Goal: Transaction & Acquisition: Book appointment/travel/reservation

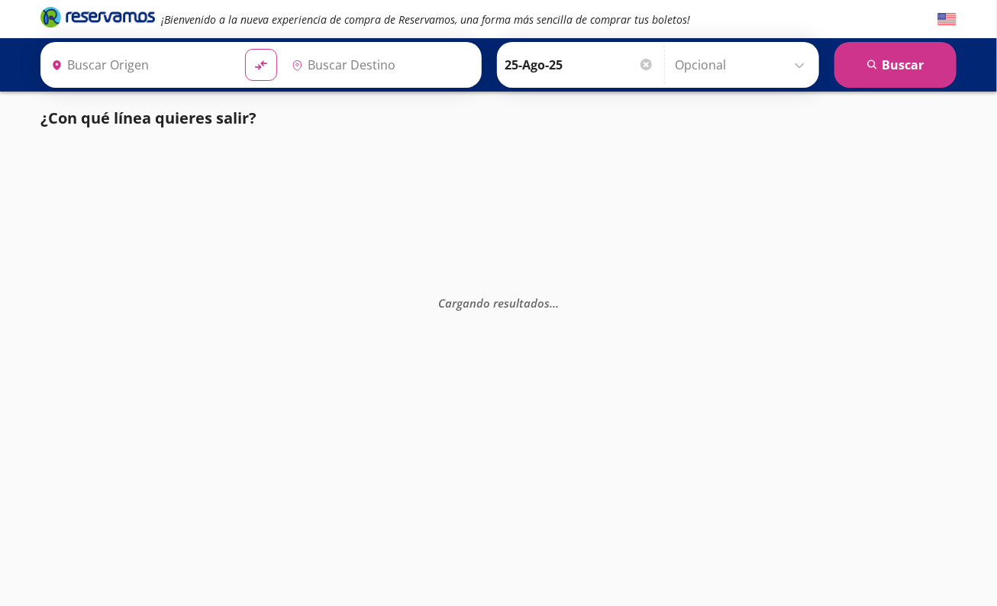
type input "[GEOGRAPHIC_DATA], [GEOGRAPHIC_DATA]"
type input "[DATE][GEOGRAPHIC_DATA][PERSON_NAME], [GEOGRAPHIC_DATA]"
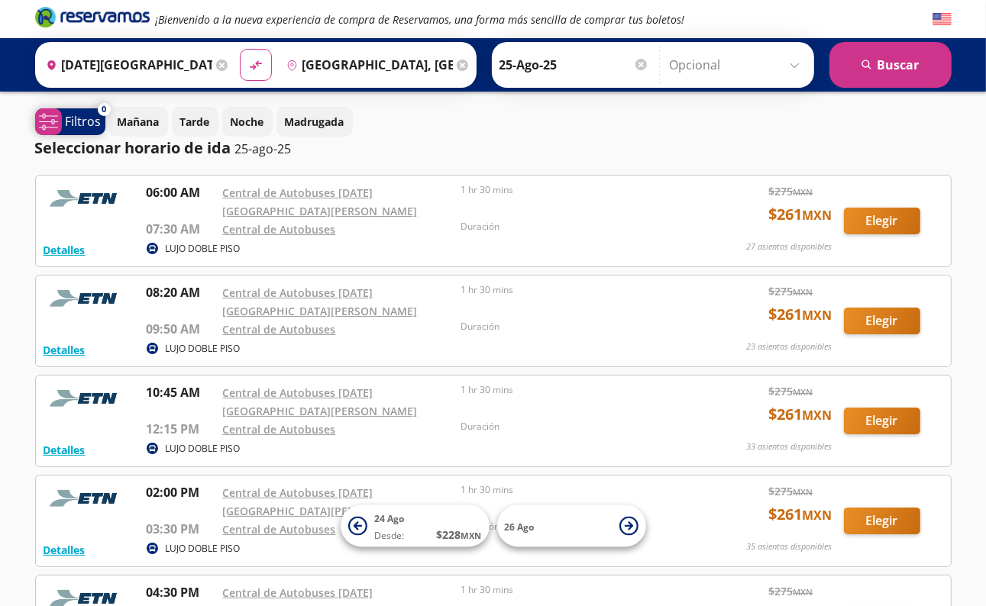
click at [79, 121] on p "Filtros" at bounding box center [84, 121] width 36 height 18
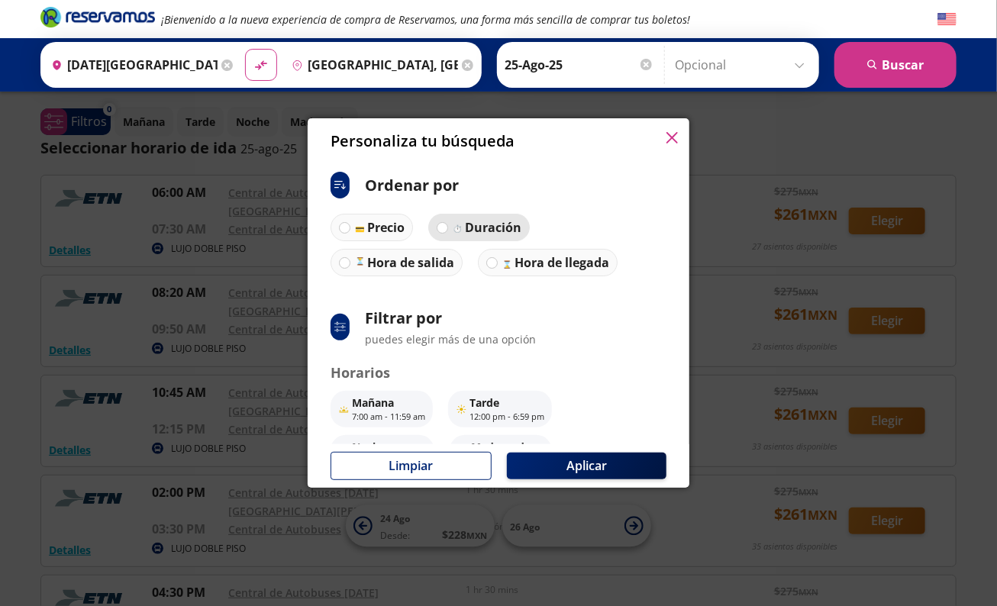
click at [480, 230] on p "Duración" at bounding box center [493, 227] width 57 height 18
click at [447, 230] on input "Duración" at bounding box center [443, 228] width 10 height 10
radio input "true"
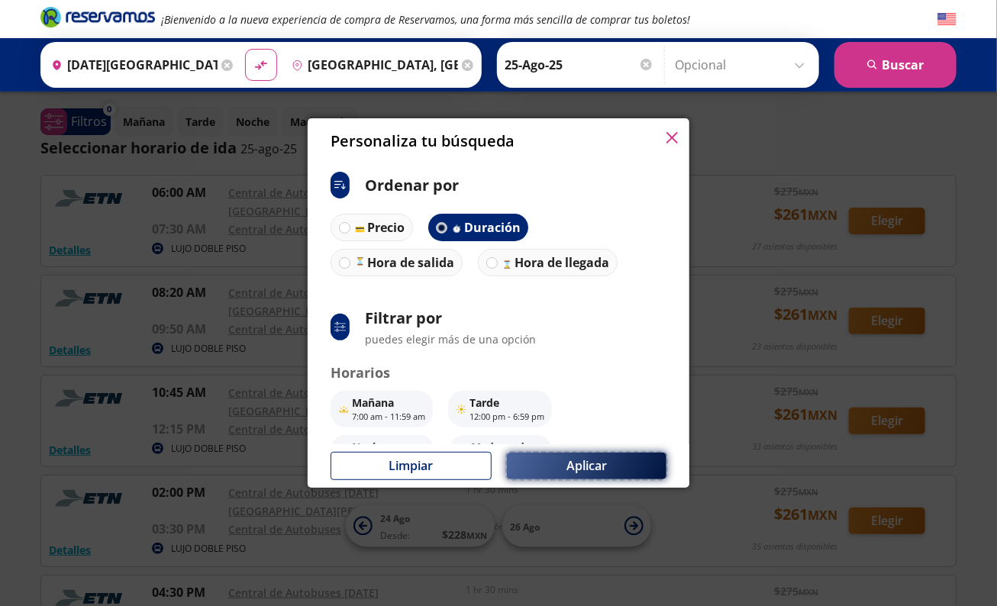
click at [569, 465] on button "Aplicar" at bounding box center [587, 466] width 160 height 27
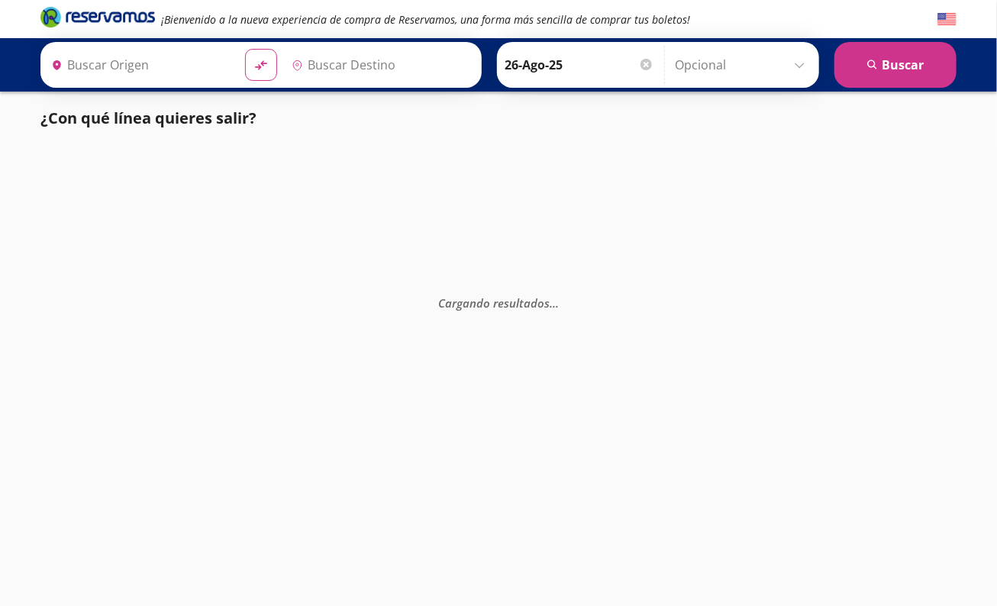
type input "[GEOGRAPHIC_DATA], [GEOGRAPHIC_DATA]"
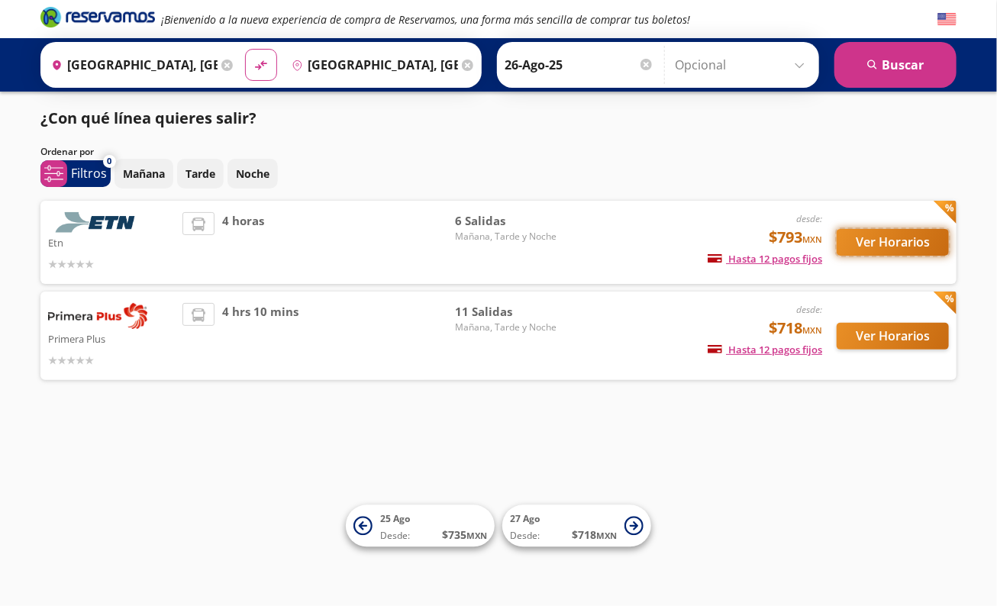
click at [857, 244] on button "Ver Horarios" at bounding box center [893, 242] width 112 height 27
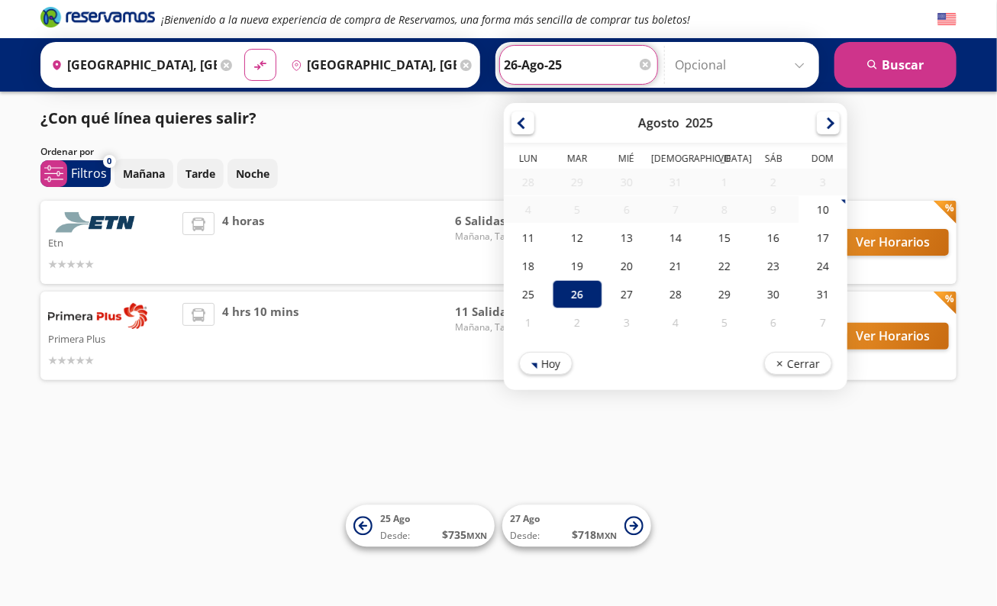
click at [519, 57] on input "26-Ago-25" at bounding box center [579, 65] width 150 height 38
click at [521, 295] on div "25" at bounding box center [528, 294] width 49 height 28
type input "25-Ago-25"
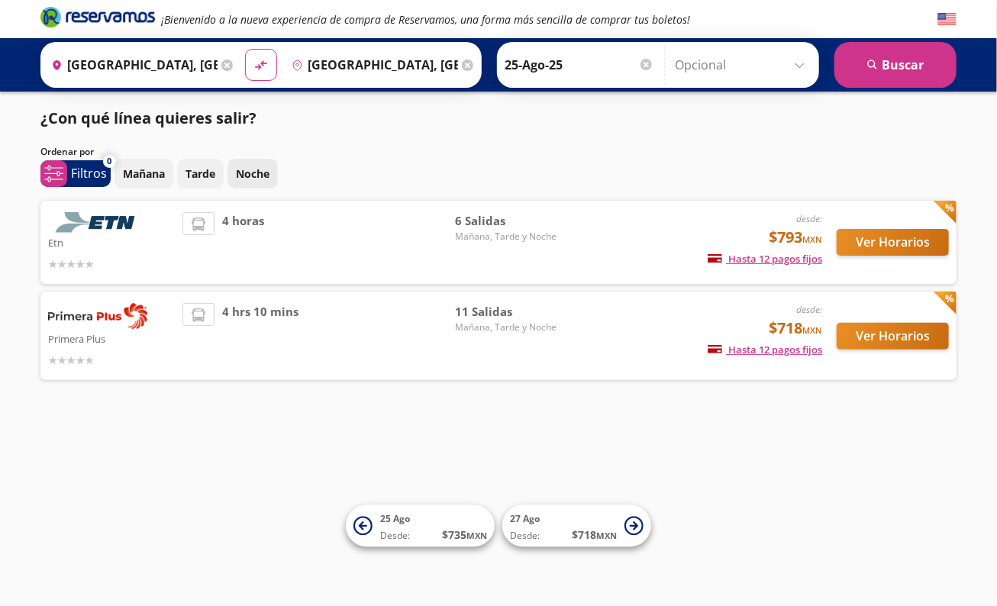
click at [249, 170] on p "Noche" at bounding box center [253, 174] width 34 height 16
click at [249, 173] on p "Noche" at bounding box center [253, 174] width 34 height 16
click at [897, 336] on button "Ver Horarios" at bounding box center [893, 336] width 112 height 27
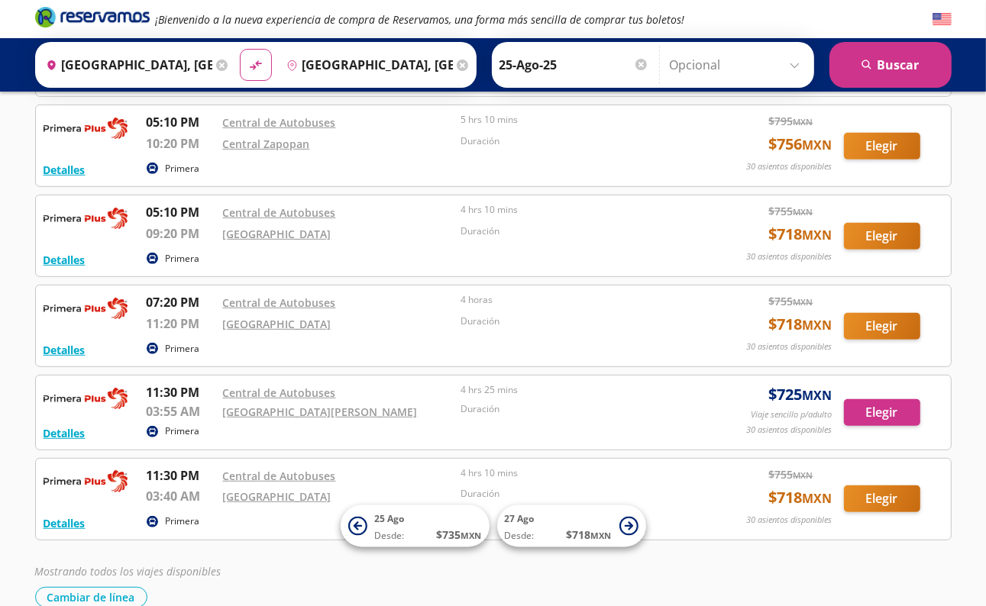
scroll to position [609, 0]
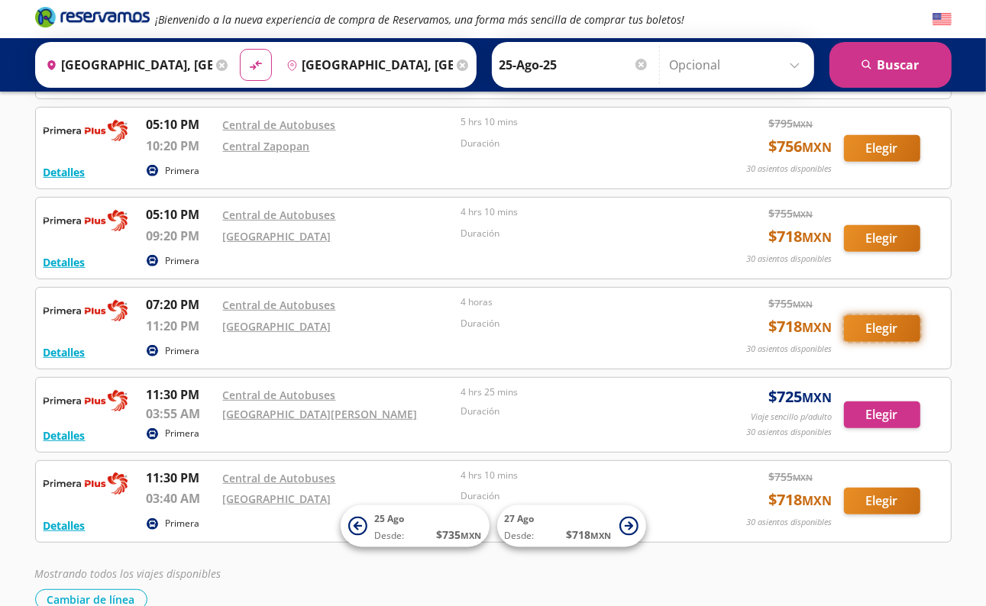
click at [890, 328] on button "Elegir" at bounding box center [882, 328] width 76 height 27
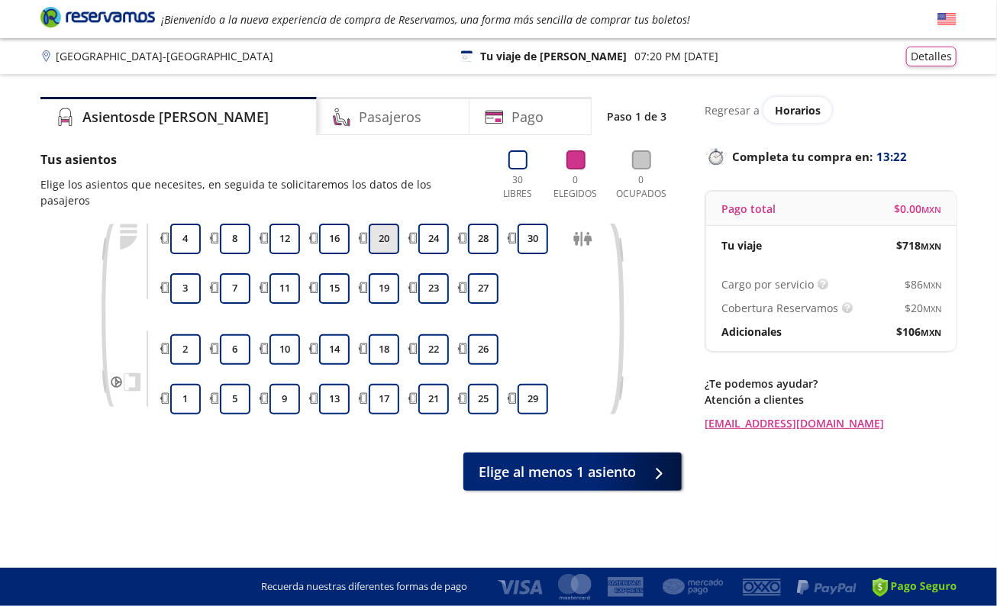
click at [377, 227] on button "20" at bounding box center [384, 239] width 31 height 31
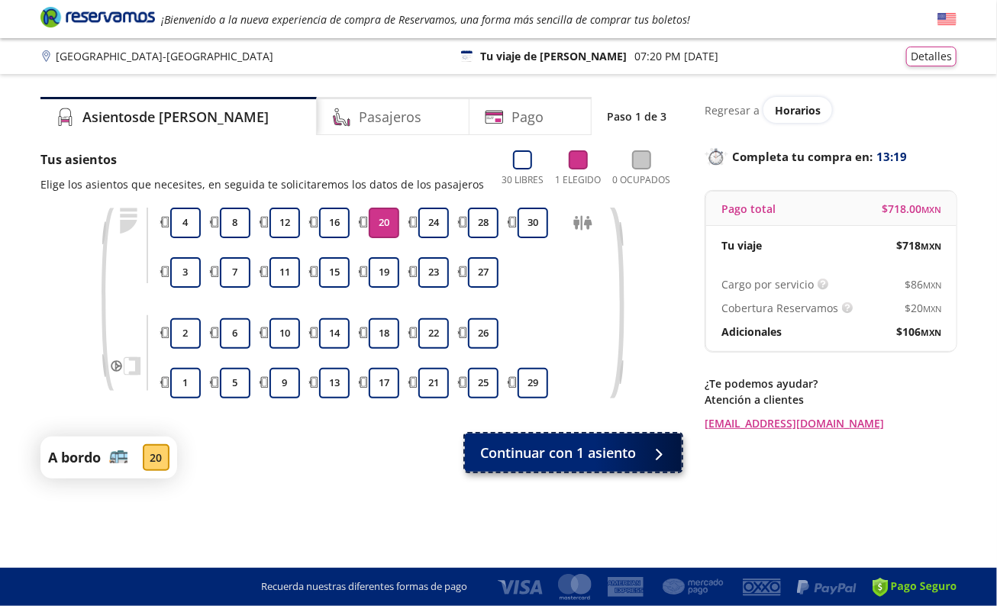
click at [538, 451] on span "Continuar con 1 asiento" at bounding box center [558, 453] width 156 height 21
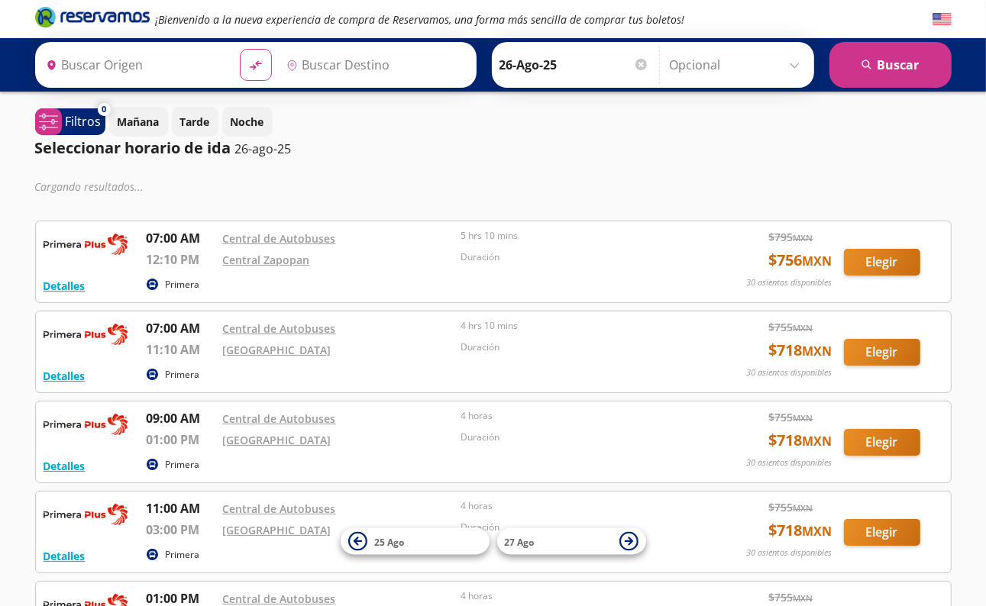
type input "[GEOGRAPHIC_DATA], [GEOGRAPHIC_DATA]"
type input "Guadalajara, Jalisco"
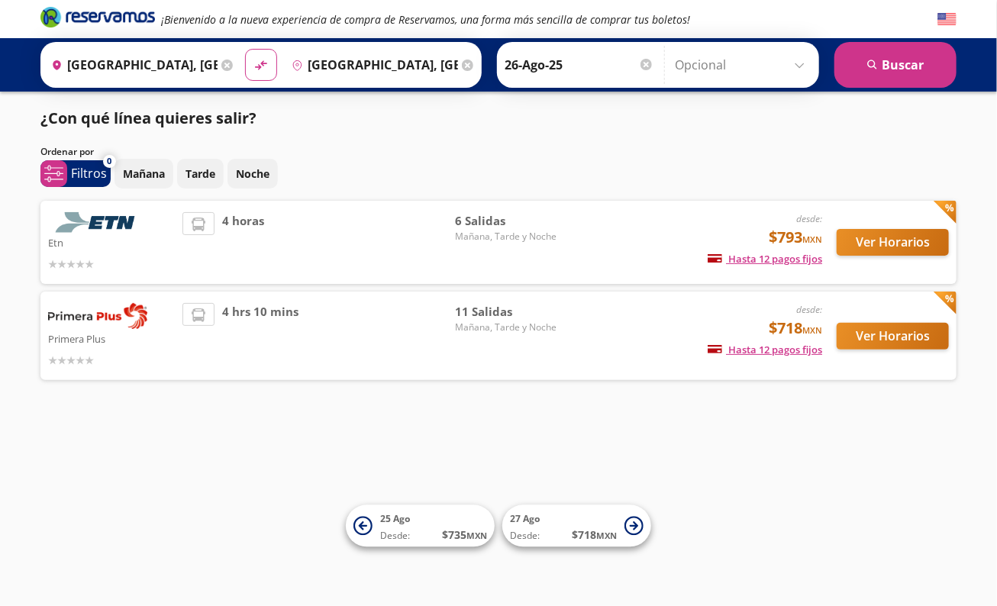
click at [586, 65] on input "26-Ago-25" at bounding box center [580, 65] width 150 height 38
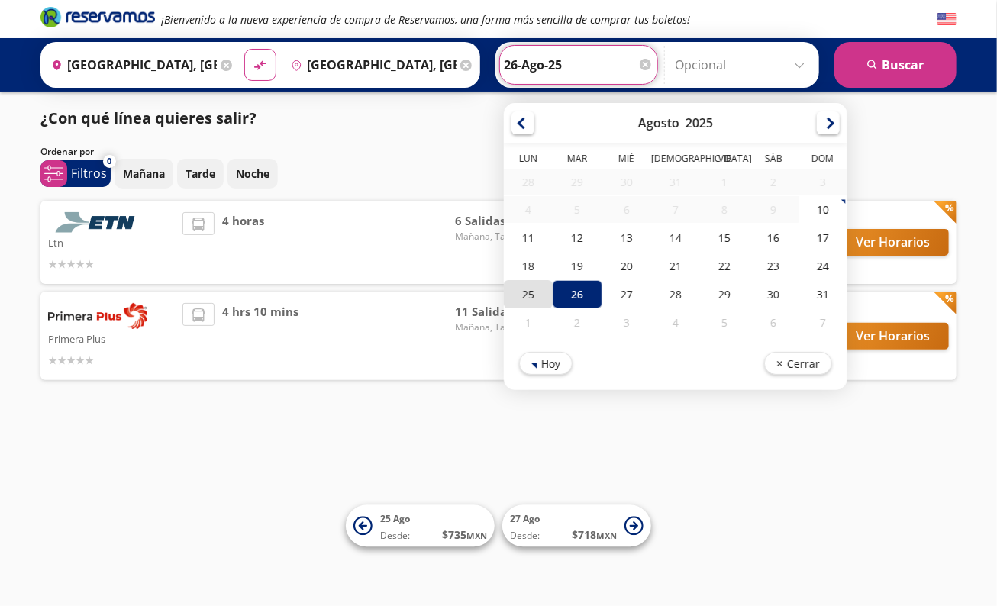
click at [513, 291] on div "25" at bounding box center [528, 294] width 49 height 28
type input "25-Ago-25"
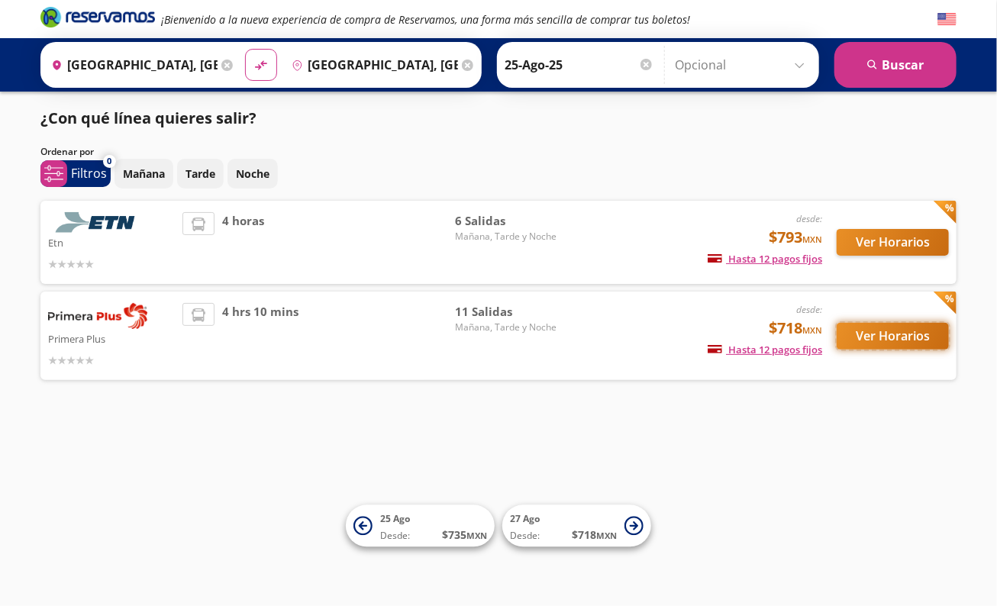
click at [904, 331] on button "Ver Horarios" at bounding box center [893, 336] width 112 height 27
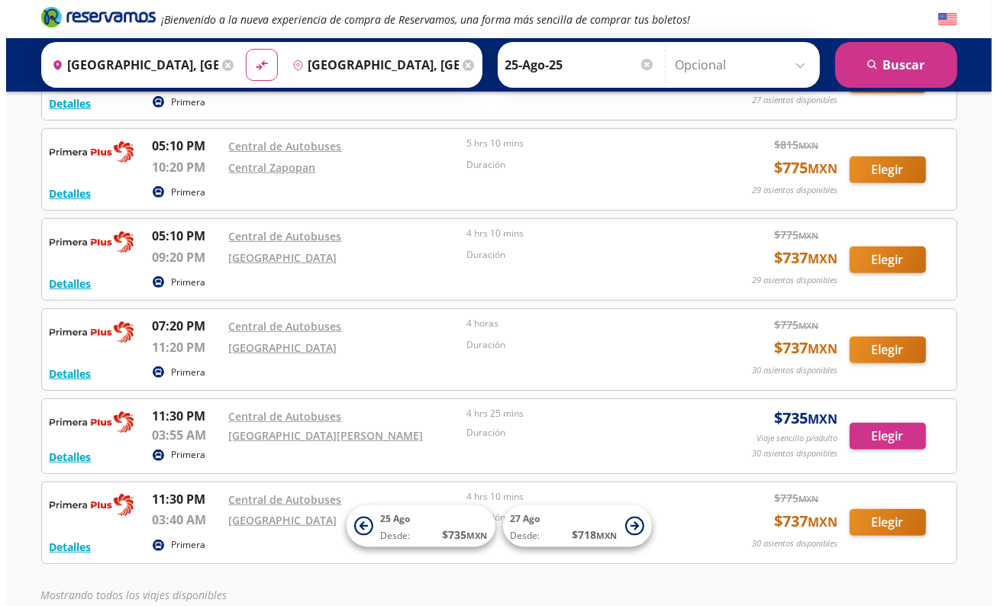
scroll to position [594, 0]
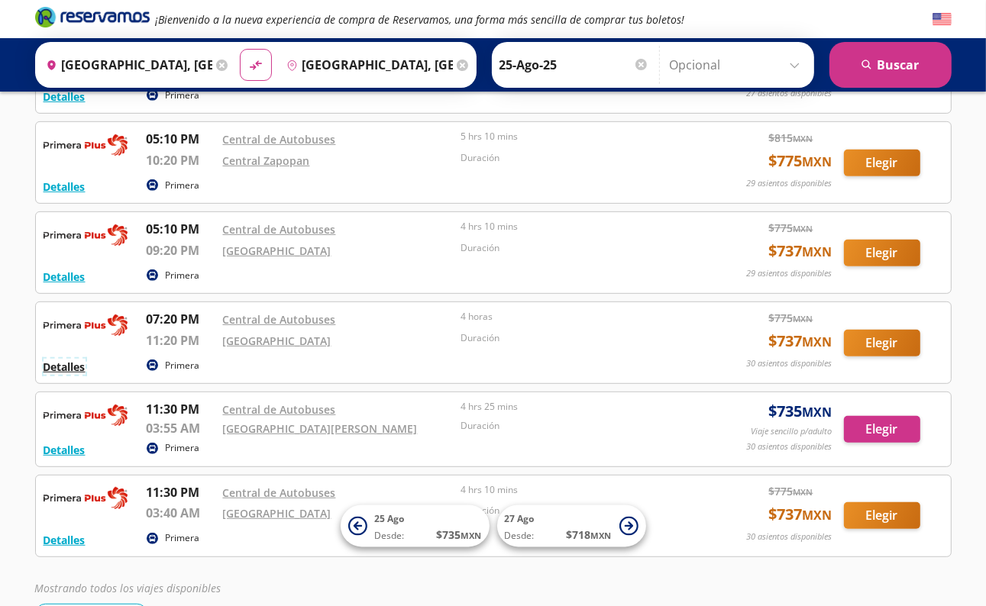
click at [66, 364] on button "Detalles" at bounding box center [65, 367] width 42 height 16
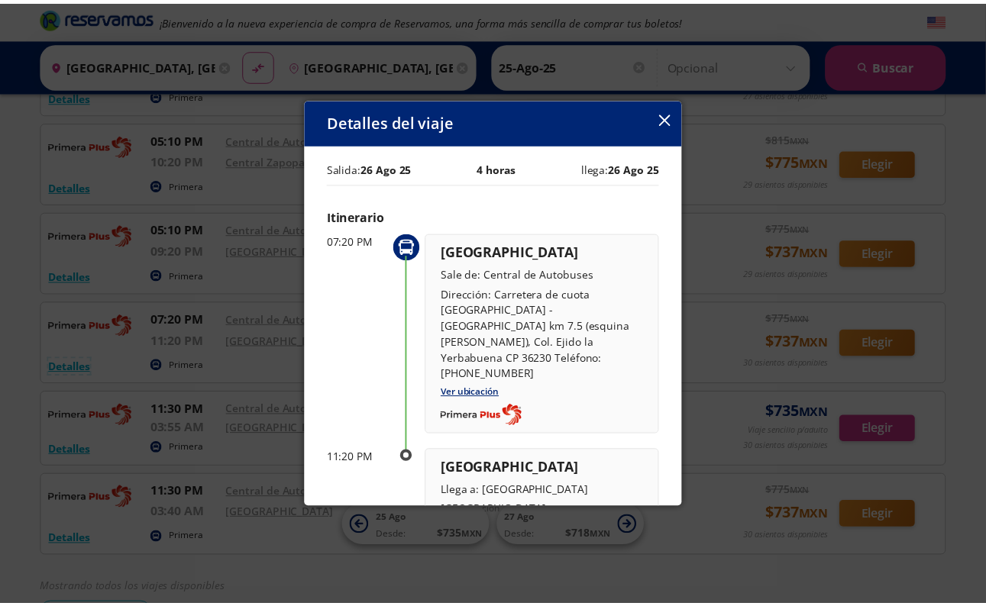
scroll to position [0, 0]
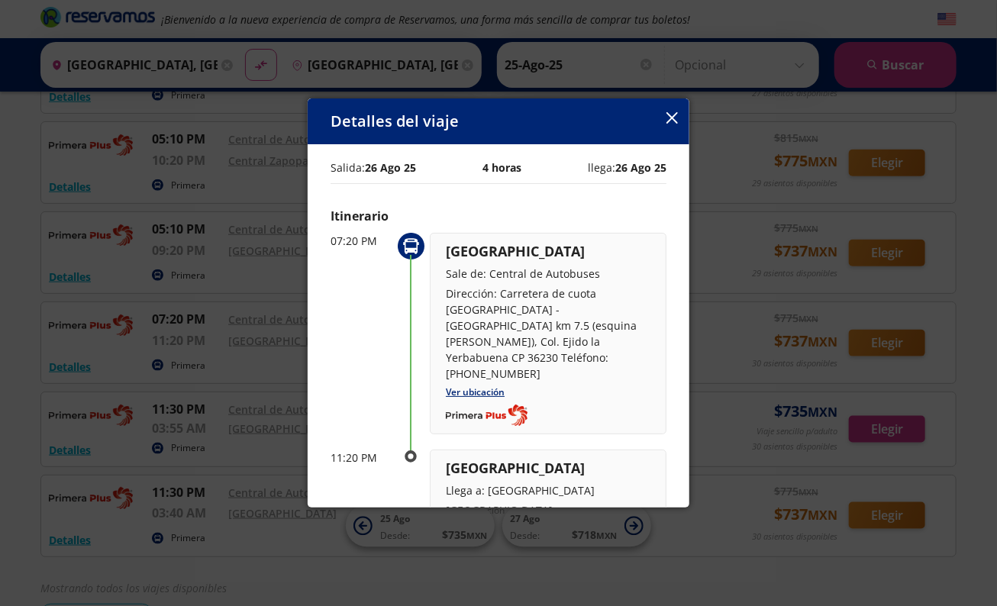
click at [672, 115] on icon "button" at bounding box center [672, 117] width 11 height 11
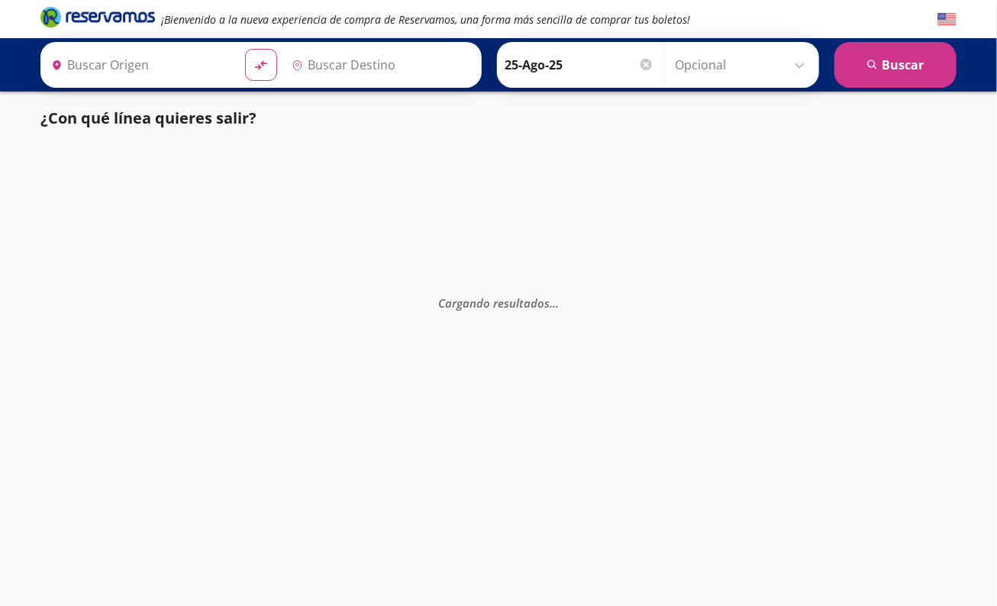
type input "[GEOGRAPHIC_DATA], [GEOGRAPHIC_DATA]"
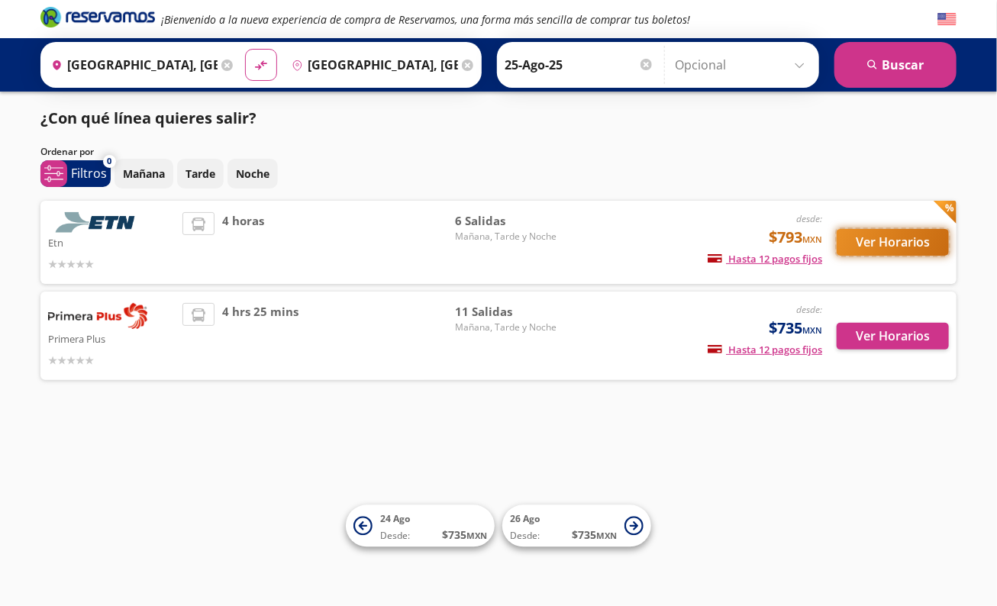
click at [911, 242] on button "Ver Horarios" at bounding box center [893, 242] width 112 height 27
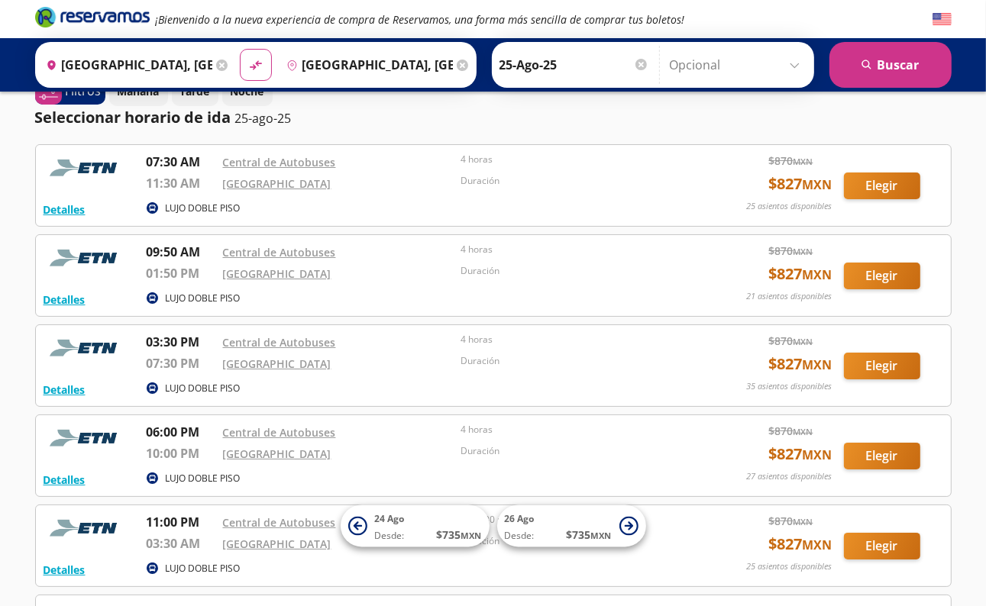
scroll to position [61, 0]
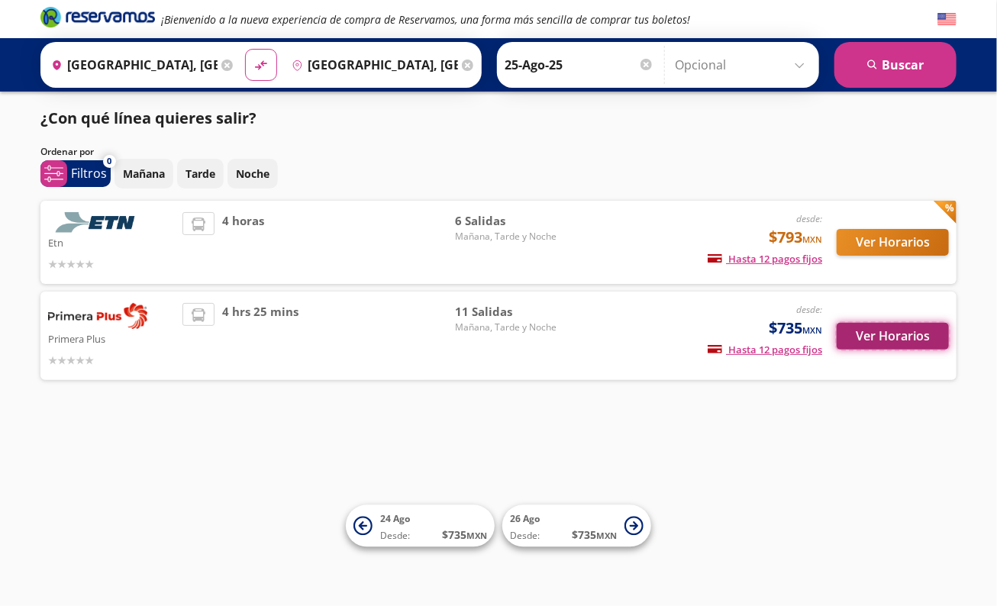
click at [864, 335] on button "Ver Horarios" at bounding box center [893, 336] width 112 height 27
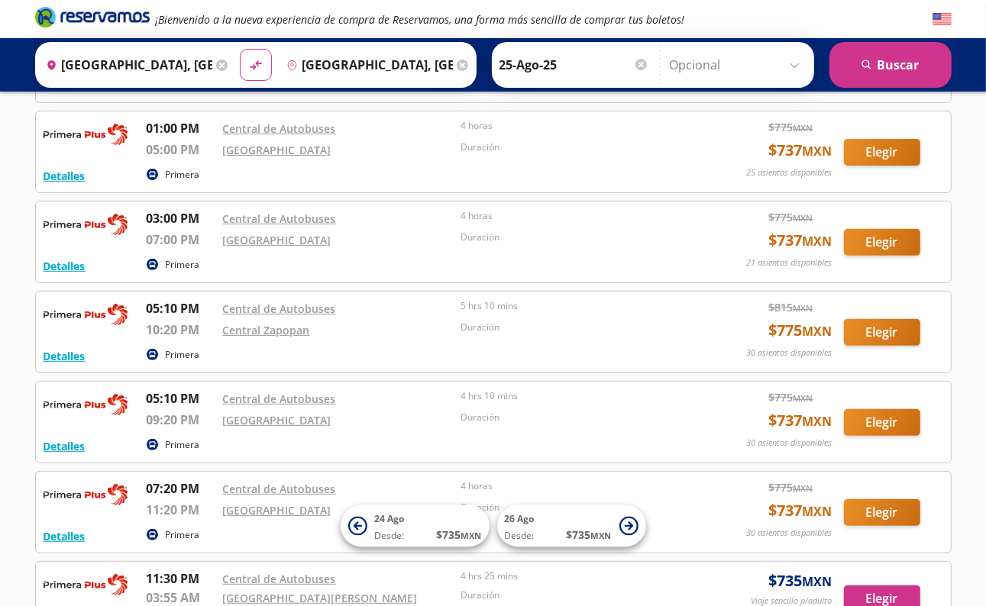
scroll to position [428, 0]
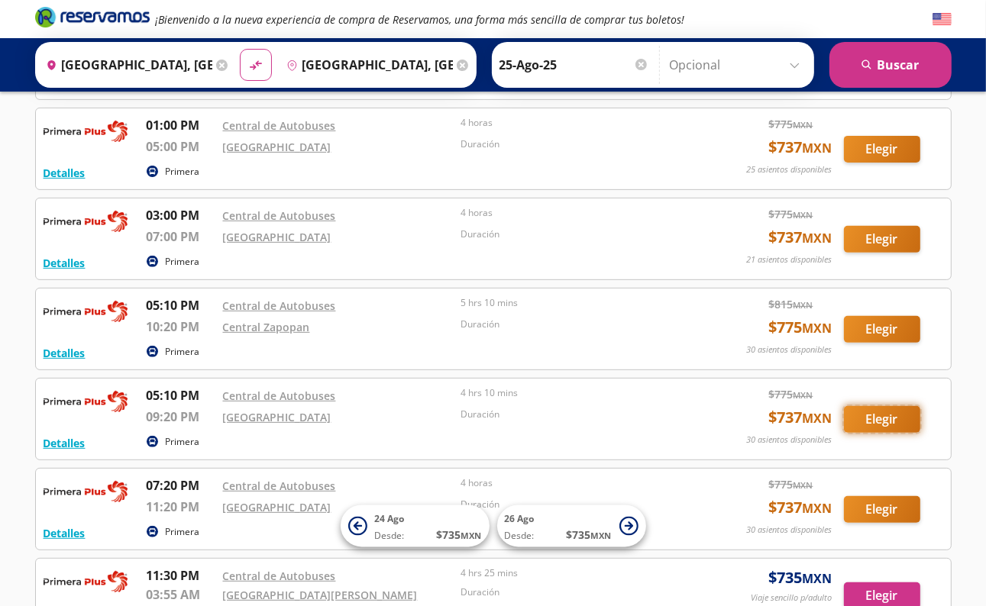
click at [890, 415] on button "Elegir" at bounding box center [882, 419] width 76 height 27
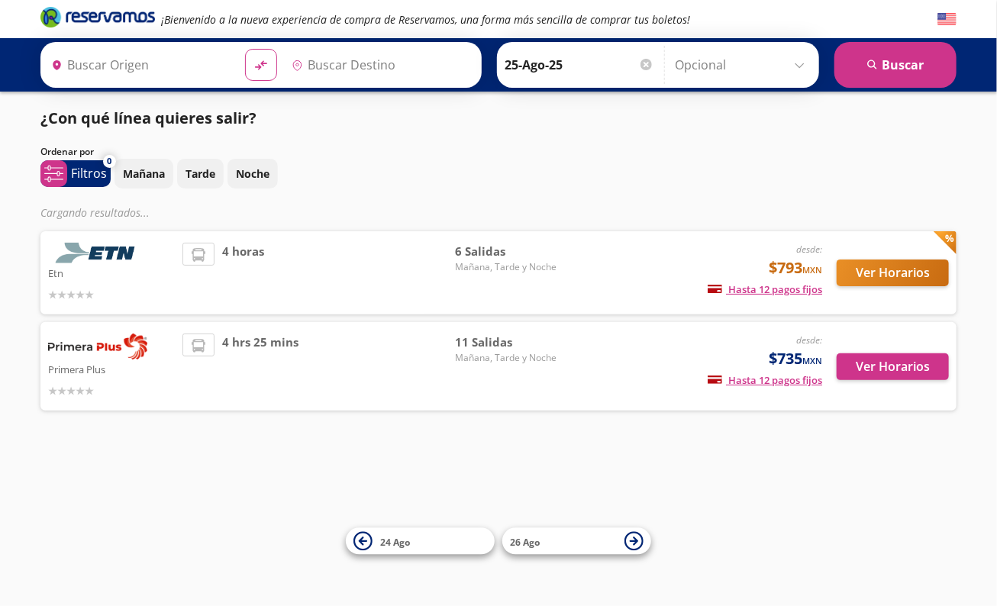
type input "Guadalajara, Jalisco"
type input "[GEOGRAPHIC_DATA], [GEOGRAPHIC_DATA]"
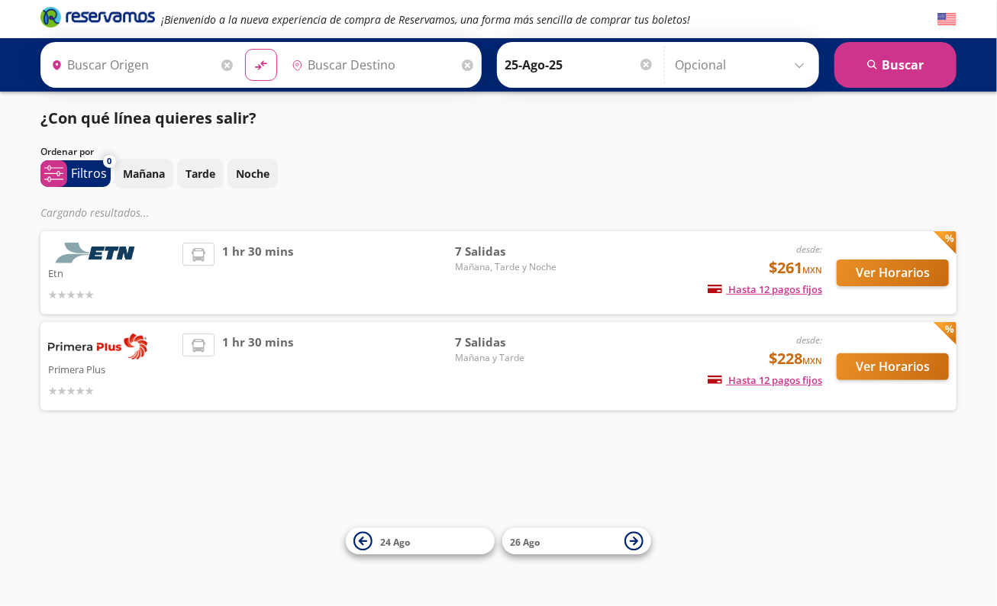
type input "San Miguel de Allende, Guanajuato"
type input "[GEOGRAPHIC_DATA], [GEOGRAPHIC_DATA]"
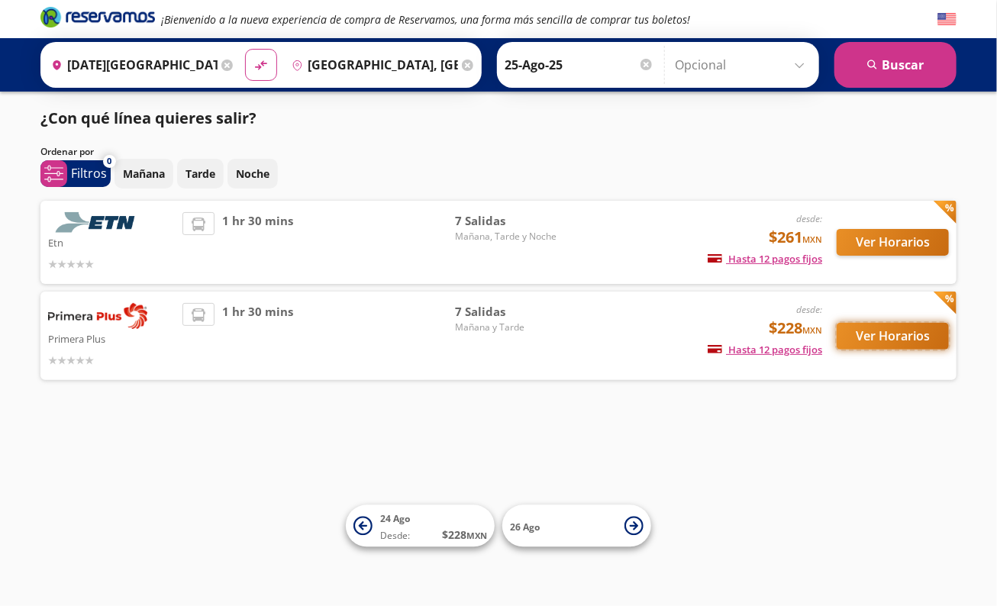
click at [906, 337] on button "Ver Horarios" at bounding box center [893, 336] width 112 height 27
